Goal: Task Accomplishment & Management: Use online tool/utility

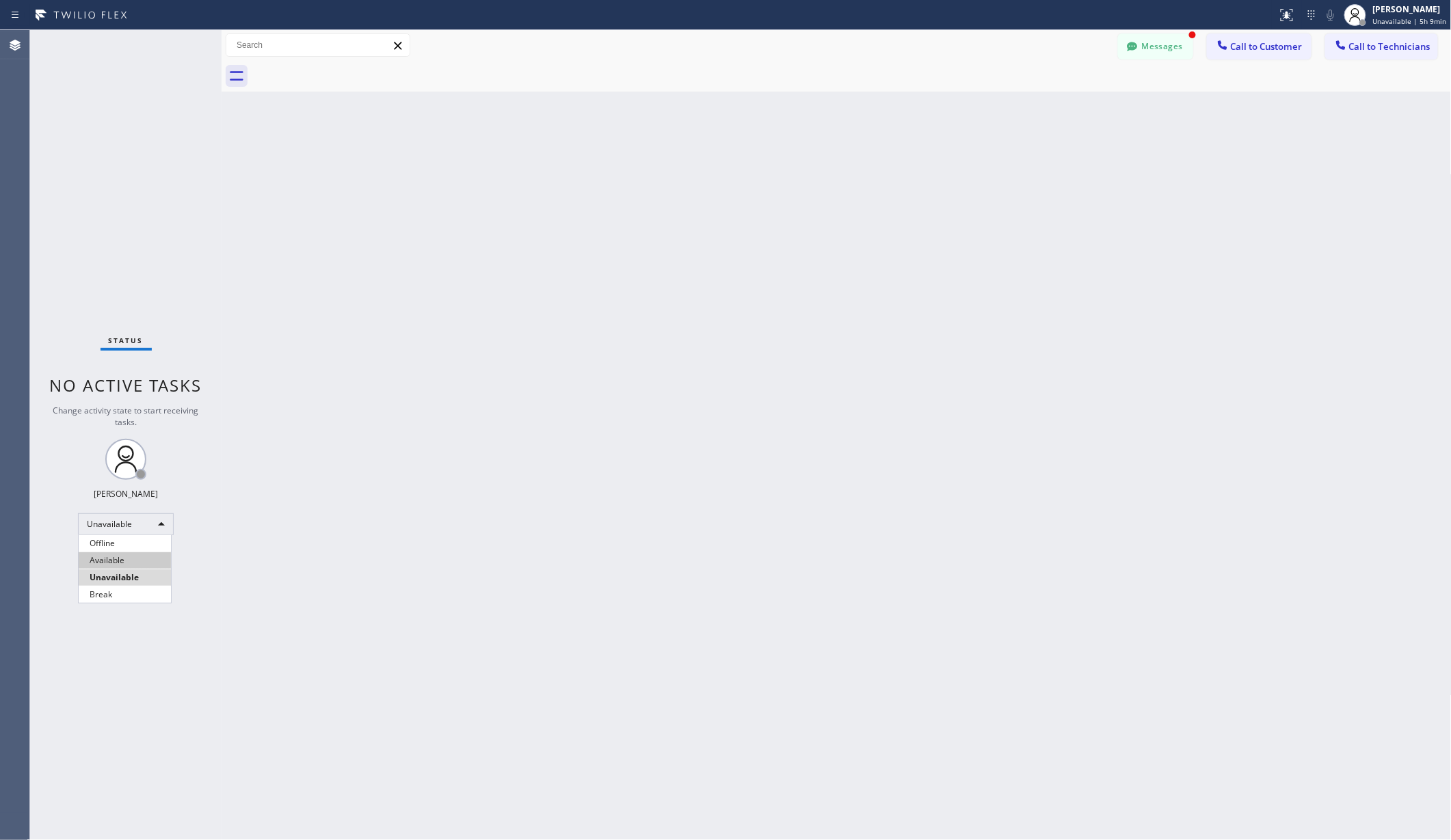
click at [127, 559] on li "Available" at bounding box center [124, 561] width 93 height 17
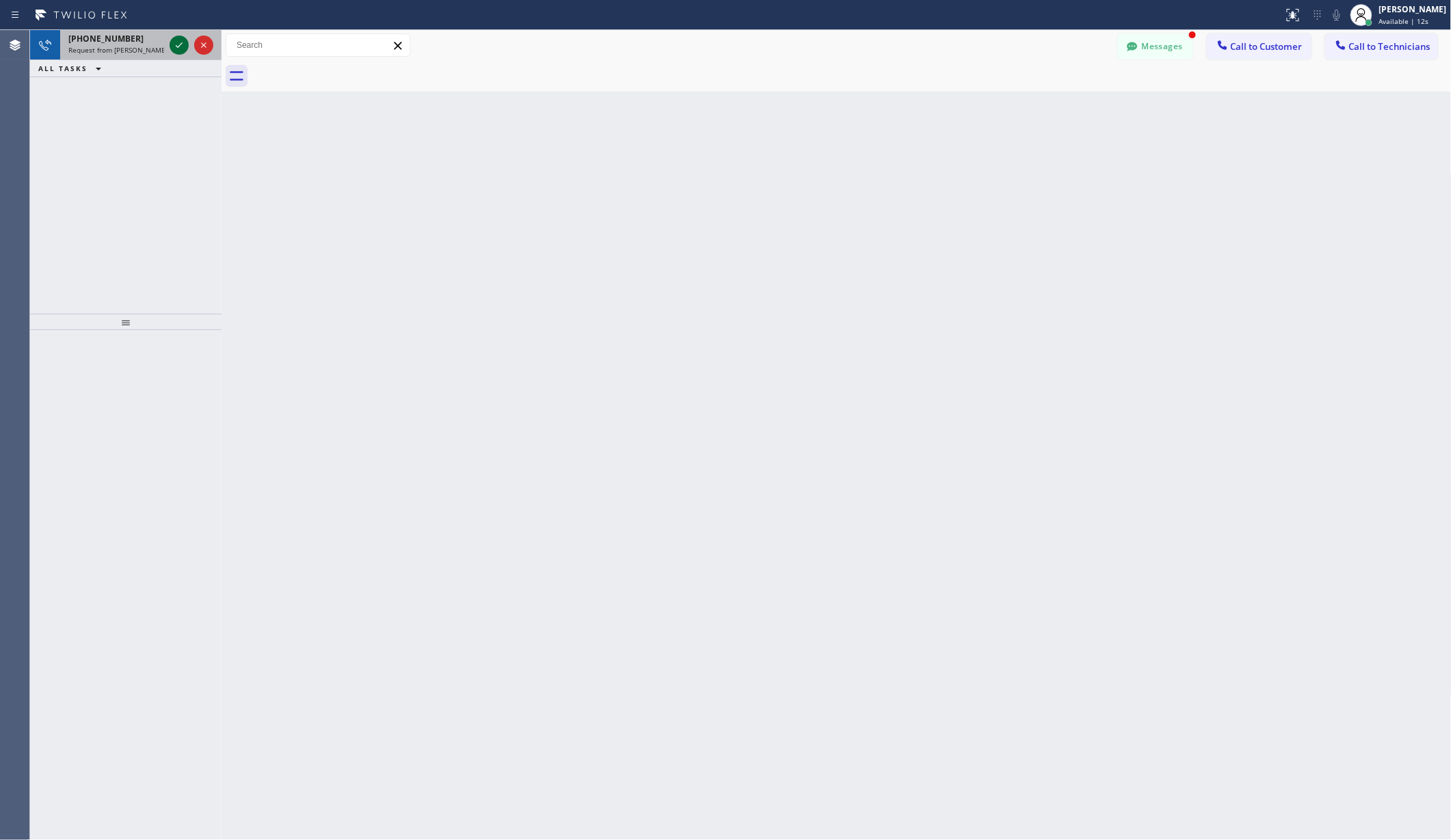
click at [180, 41] on icon at bounding box center [179, 45] width 17 height 17
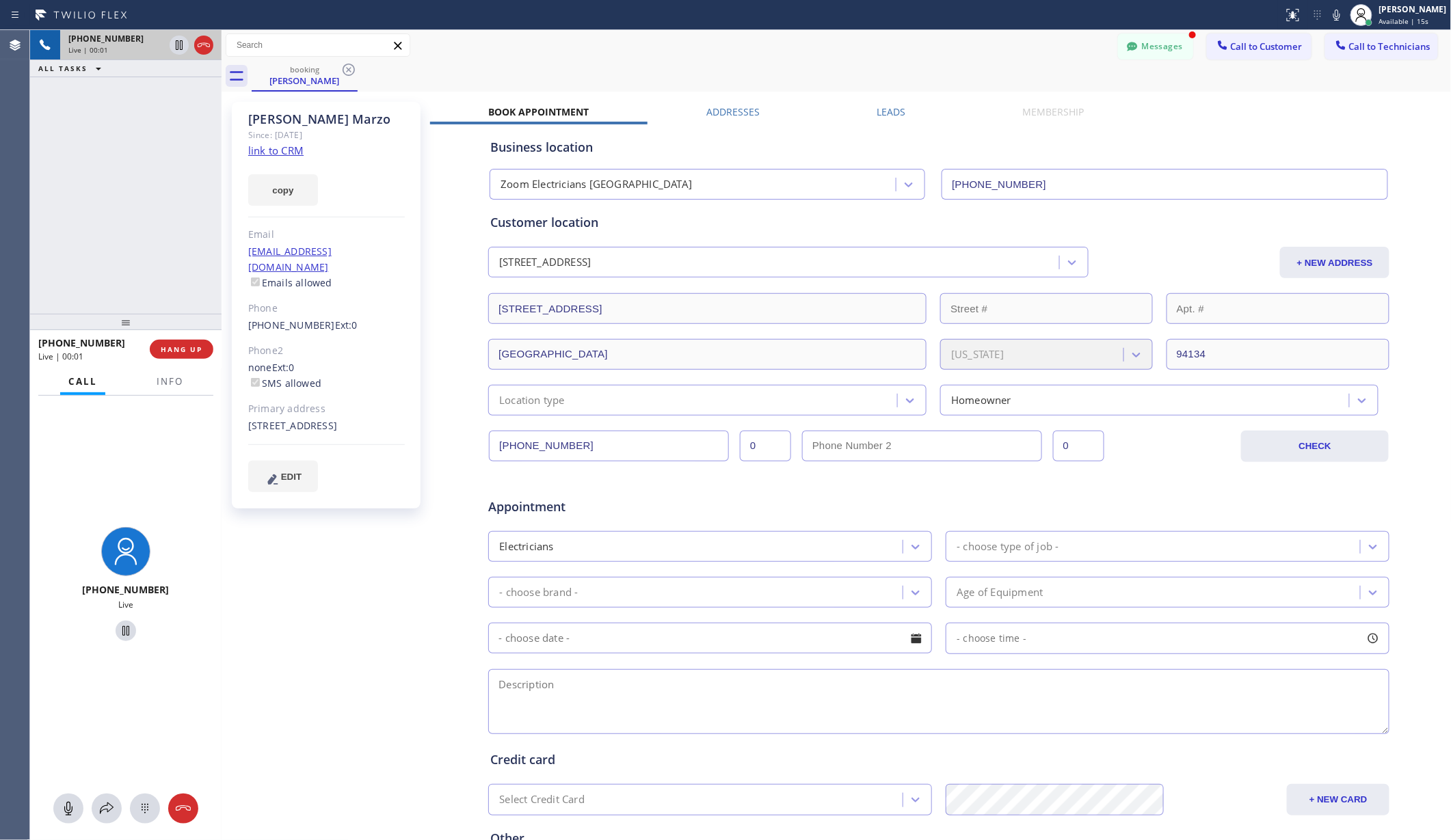
type input "[PHONE_NUMBER]"
click at [67, 812] on icon at bounding box center [68, 809] width 17 height 17
click at [69, 810] on icon at bounding box center [68, 809] width 8 height 13
click at [67, 810] on icon at bounding box center [68, 809] width 8 height 13
click at [67, 810] on icon at bounding box center [68, 809] width 17 height 17
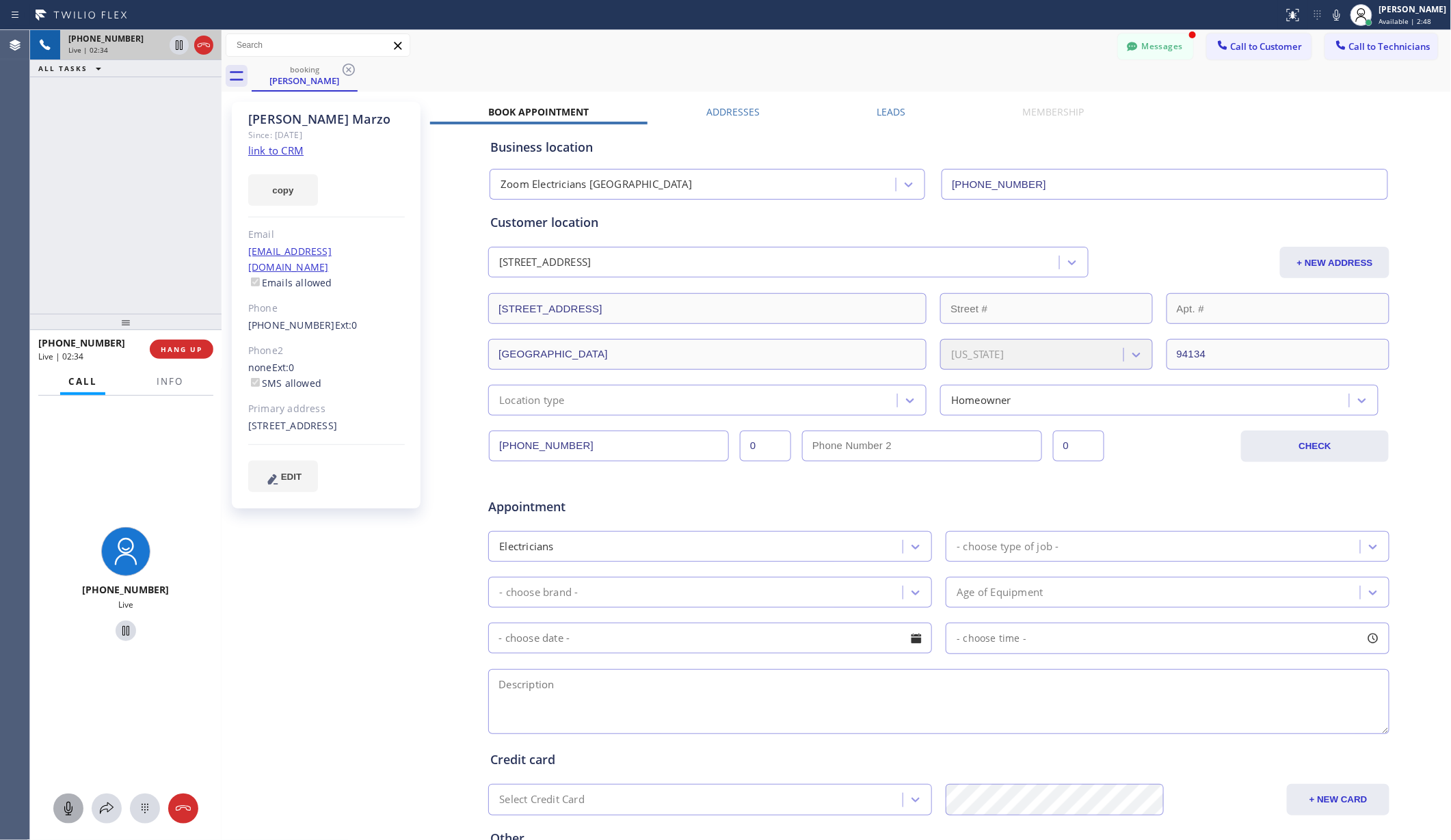
click at [748, 58] on div "Messages Call to Customer Call to Technicians Outbound call Location Search loc…" at bounding box center [837, 45] width 1231 height 31
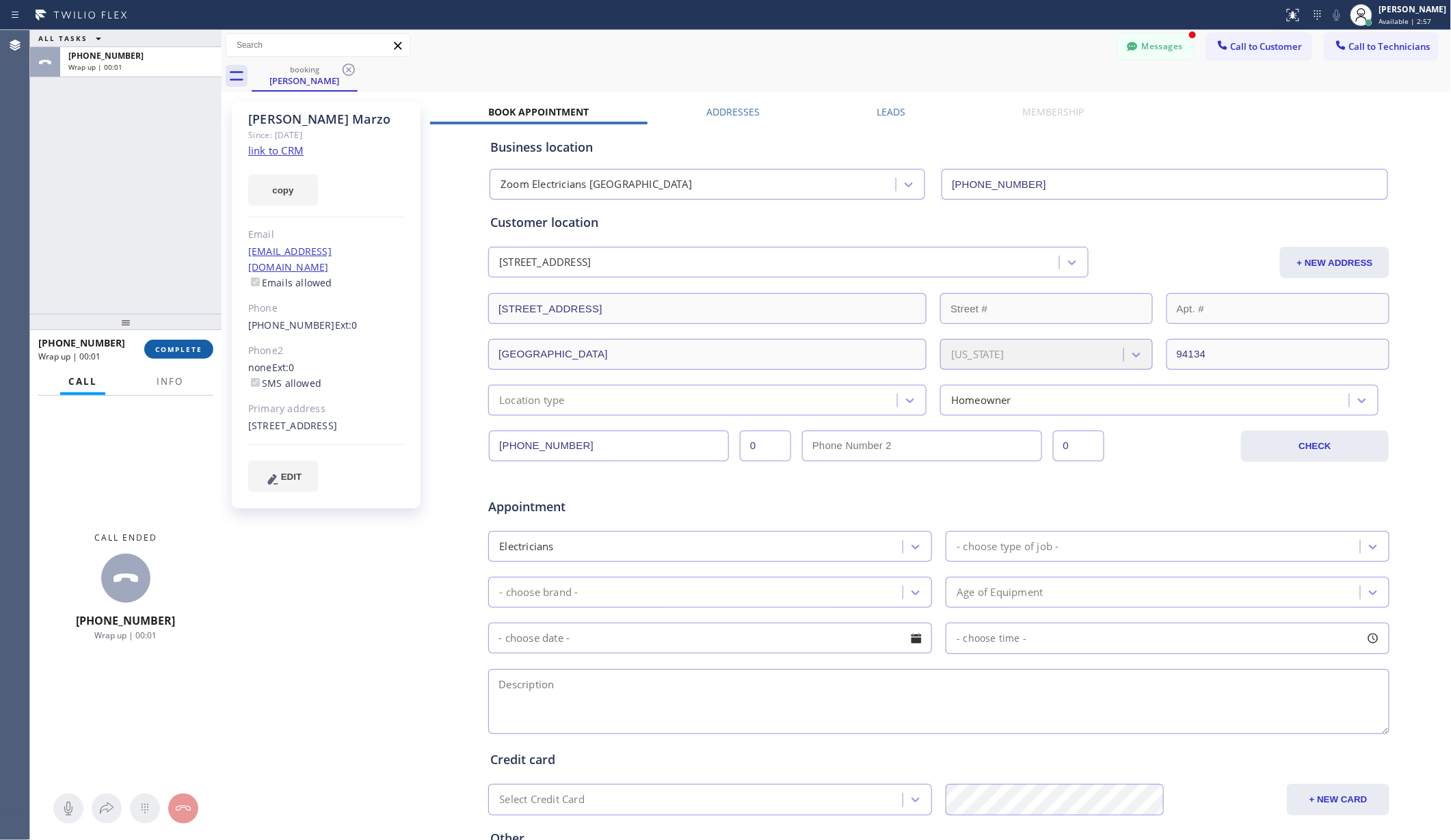
click at [188, 347] on span "COMPLETE" at bounding box center [179, 349] width 48 height 9
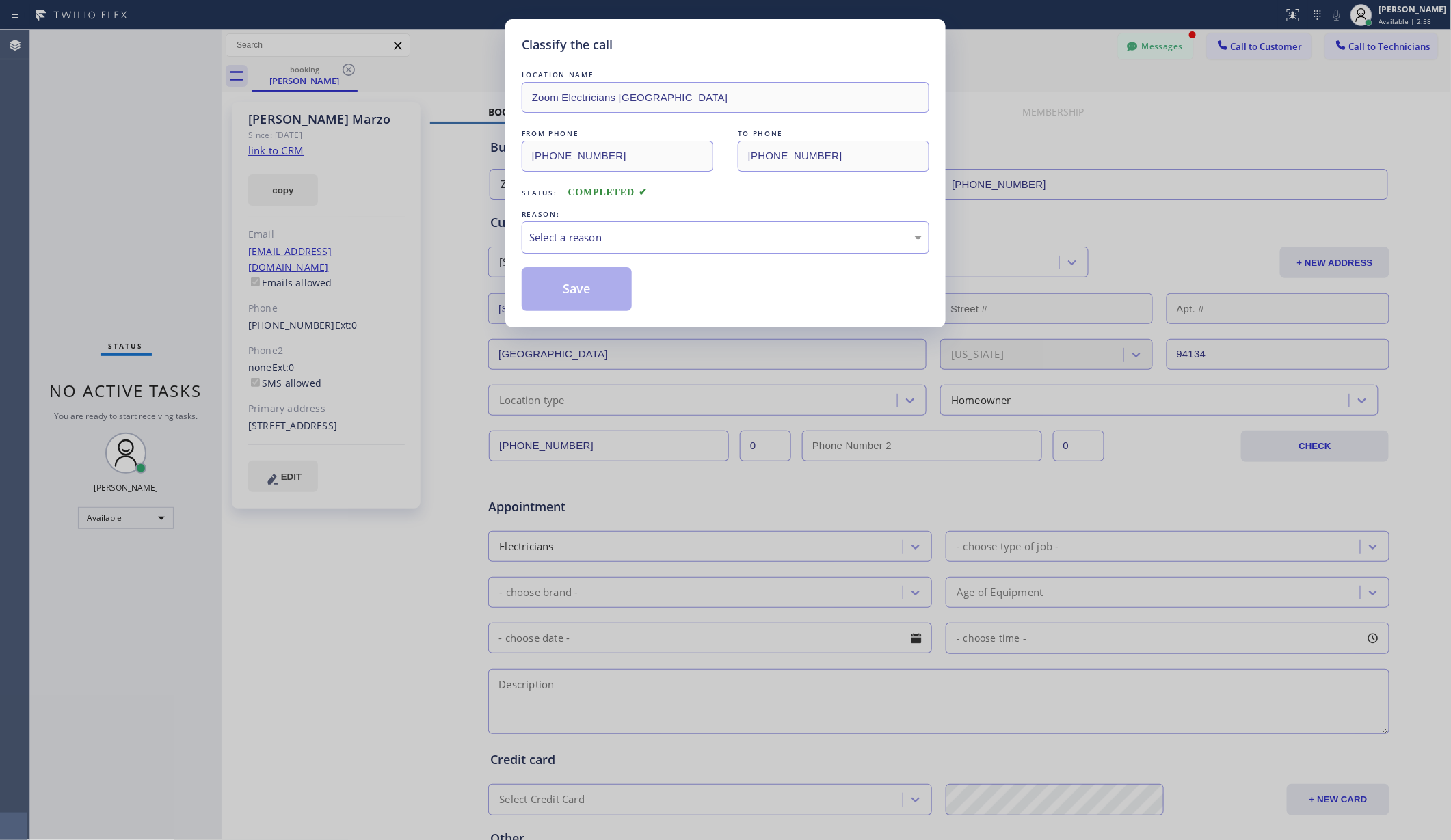
click at [673, 241] on div "Select a reason" at bounding box center [725, 237] width 393 height 16
click at [577, 290] on button "Save" at bounding box center [577, 289] width 110 height 43
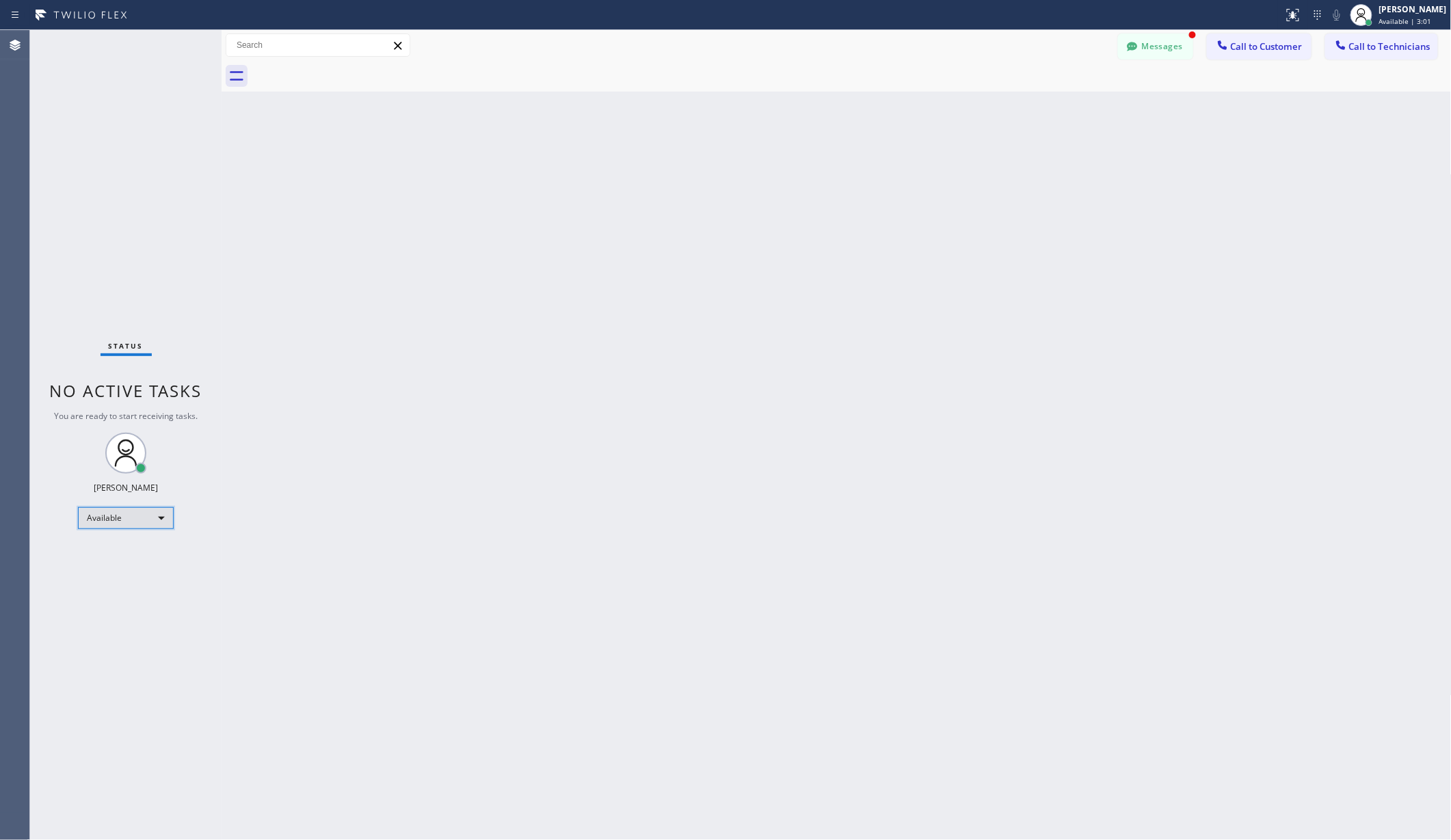
click at [144, 509] on div "Available" at bounding box center [125, 518] width 96 height 22
click at [126, 571] on li "Unavailable" at bounding box center [124, 571] width 93 height 17
click at [324, 541] on div "Back to Dashboard Change Sender ID Customers Technicians AA [PERSON_NAME] [DATE…" at bounding box center [837, 435] width 1231 height 810
